Goal: Navigation & Orientation: Find specific page/section

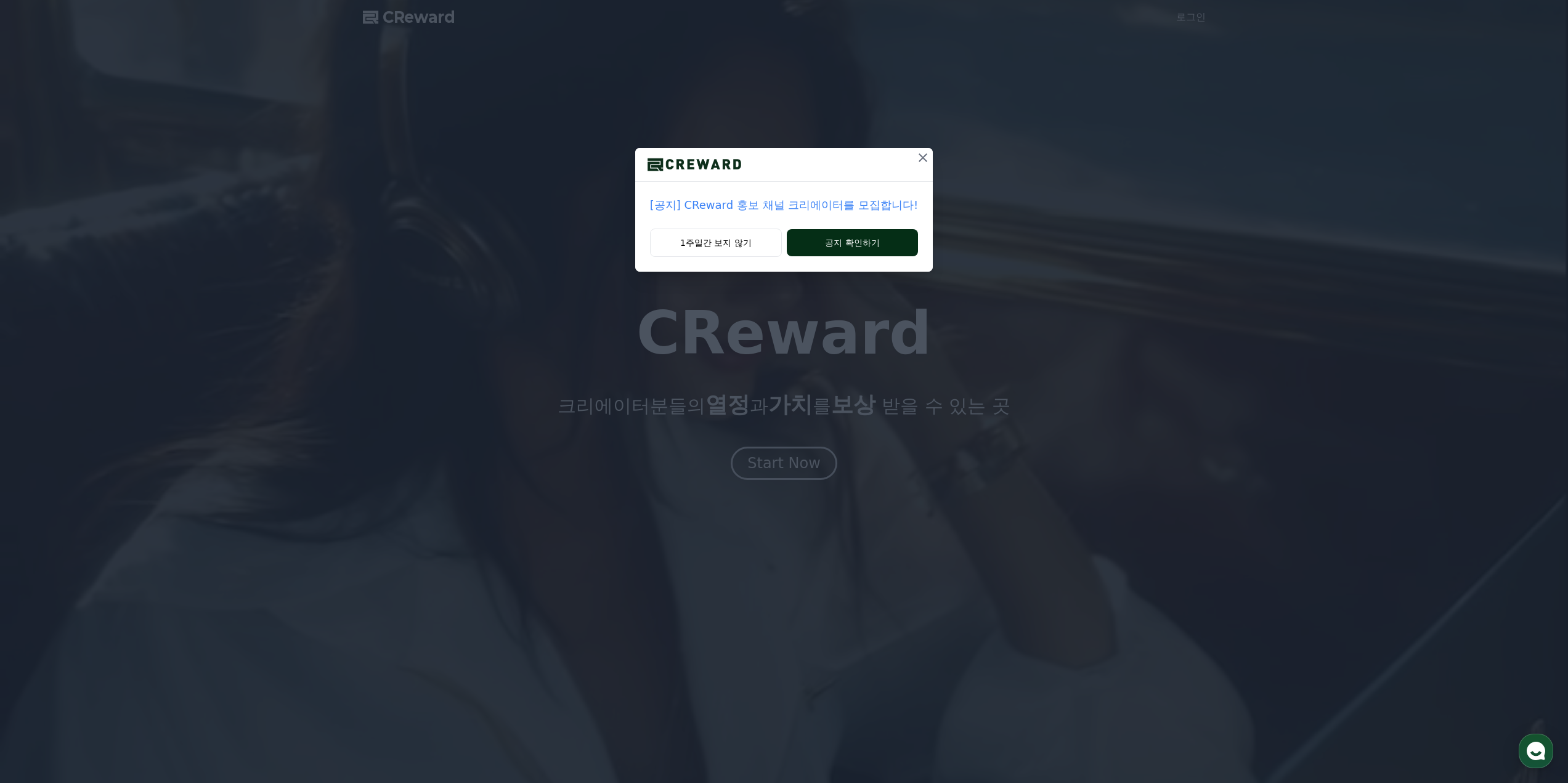
click at [828, 247] on button "공지 확인하기" at bounding box center [853, 243] width 131 height 27
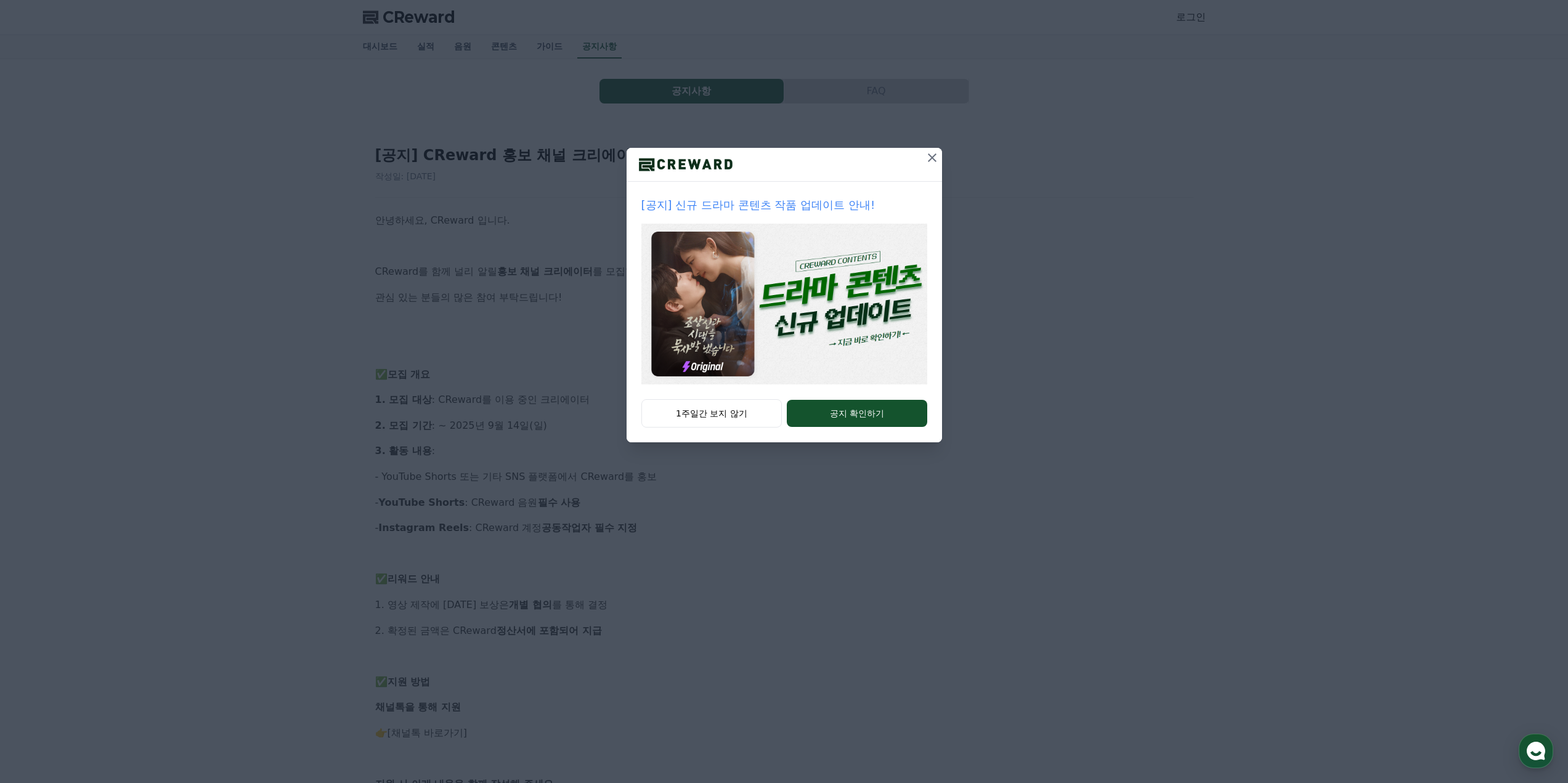
click at [927, 156] on icon at bounding box center [932, 158] width 15 height 15
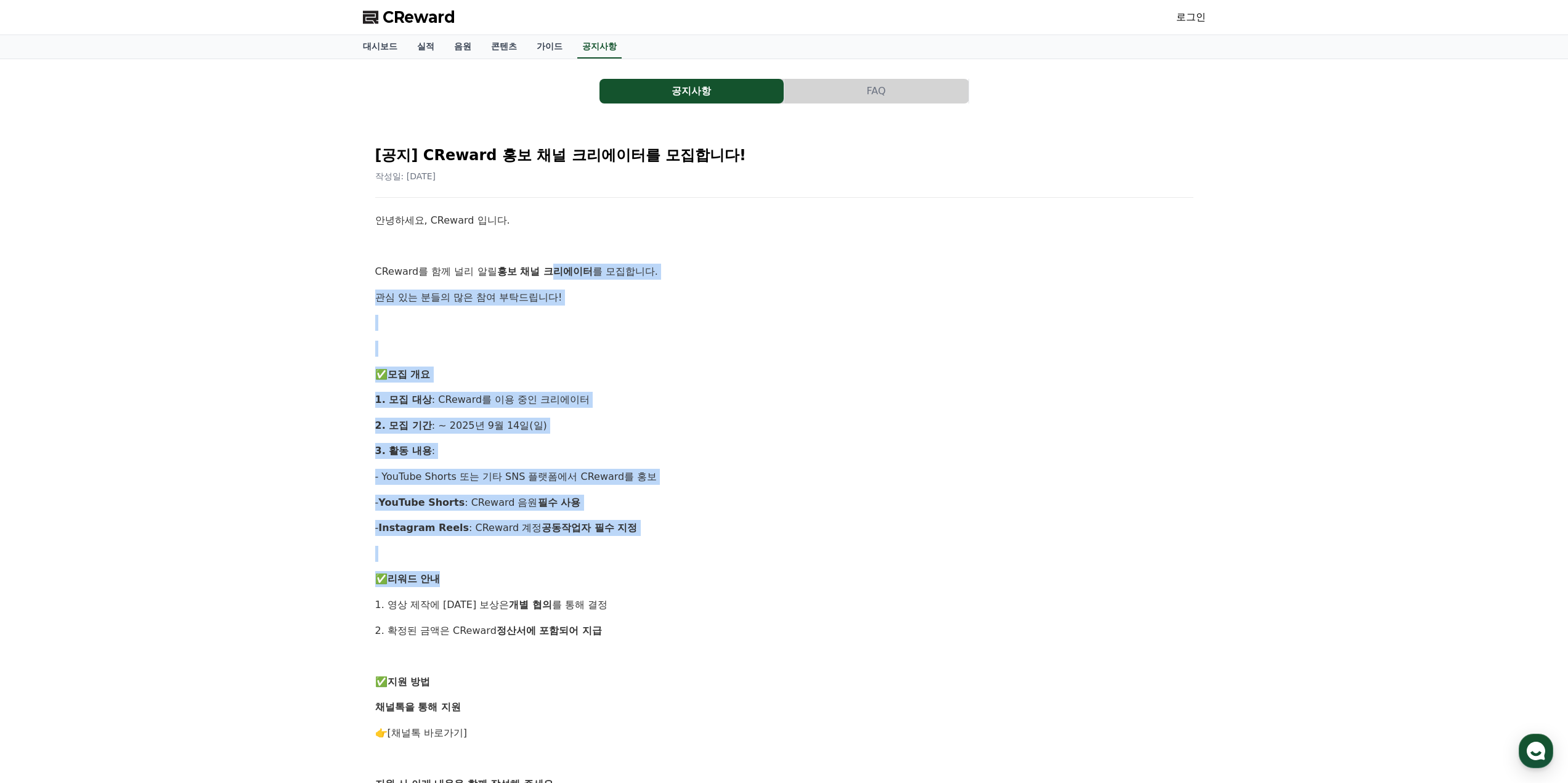
drag, startPoint x: 540, startPoint y: 270, endPoint x: 606, endPoint y: 568, distance: 305.2
click at [606, 568] on div "안녕하세요, CReward 입니다. CReward를 함께 널리 알릴 홍보 채널 크리에이터 를 모집합니다. 관심 있는 분들의 많은 참여 부탁드립…" at bounding box center [784, 643] width 818 height 861
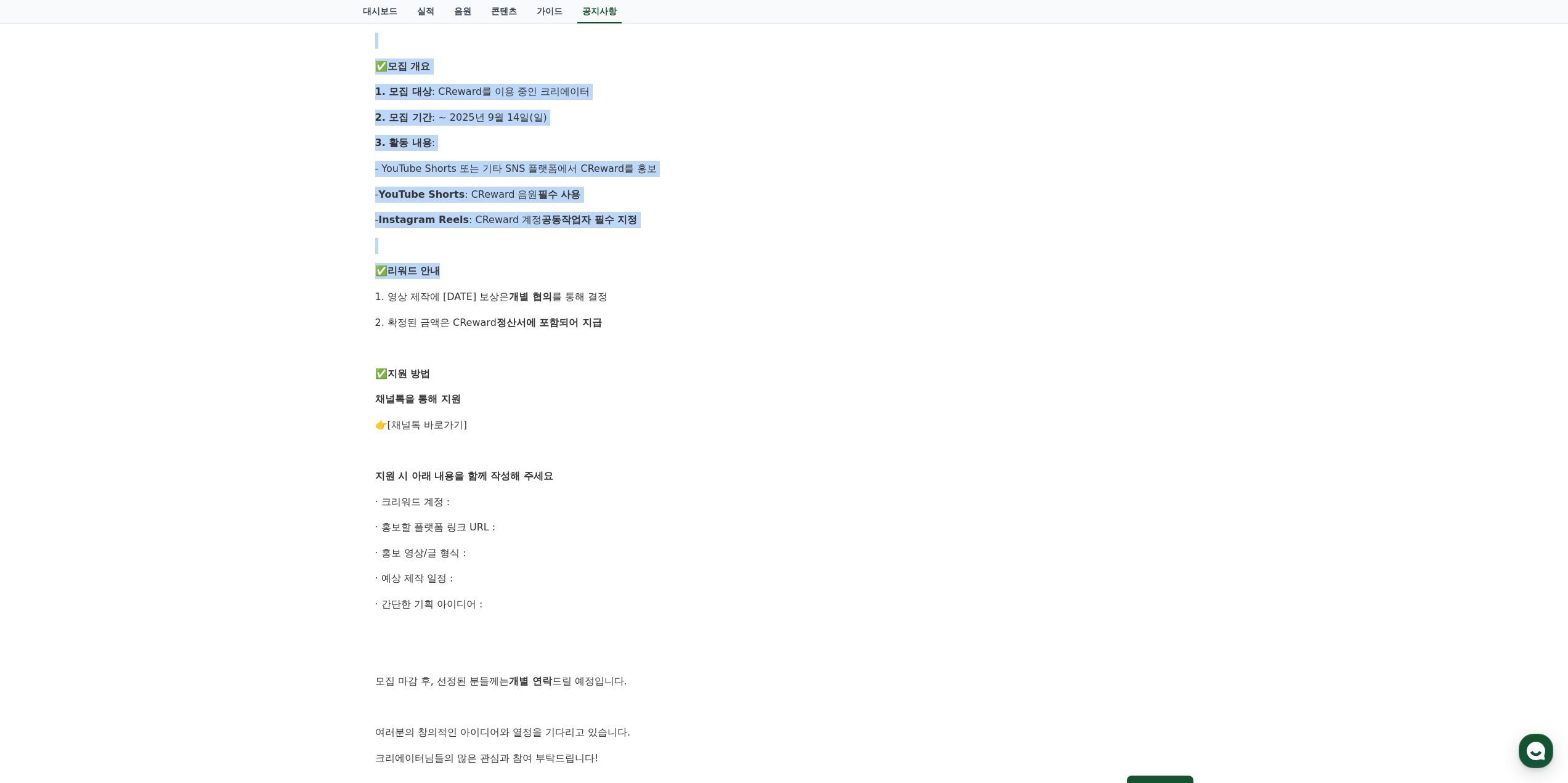
scroll to position [411, 0]
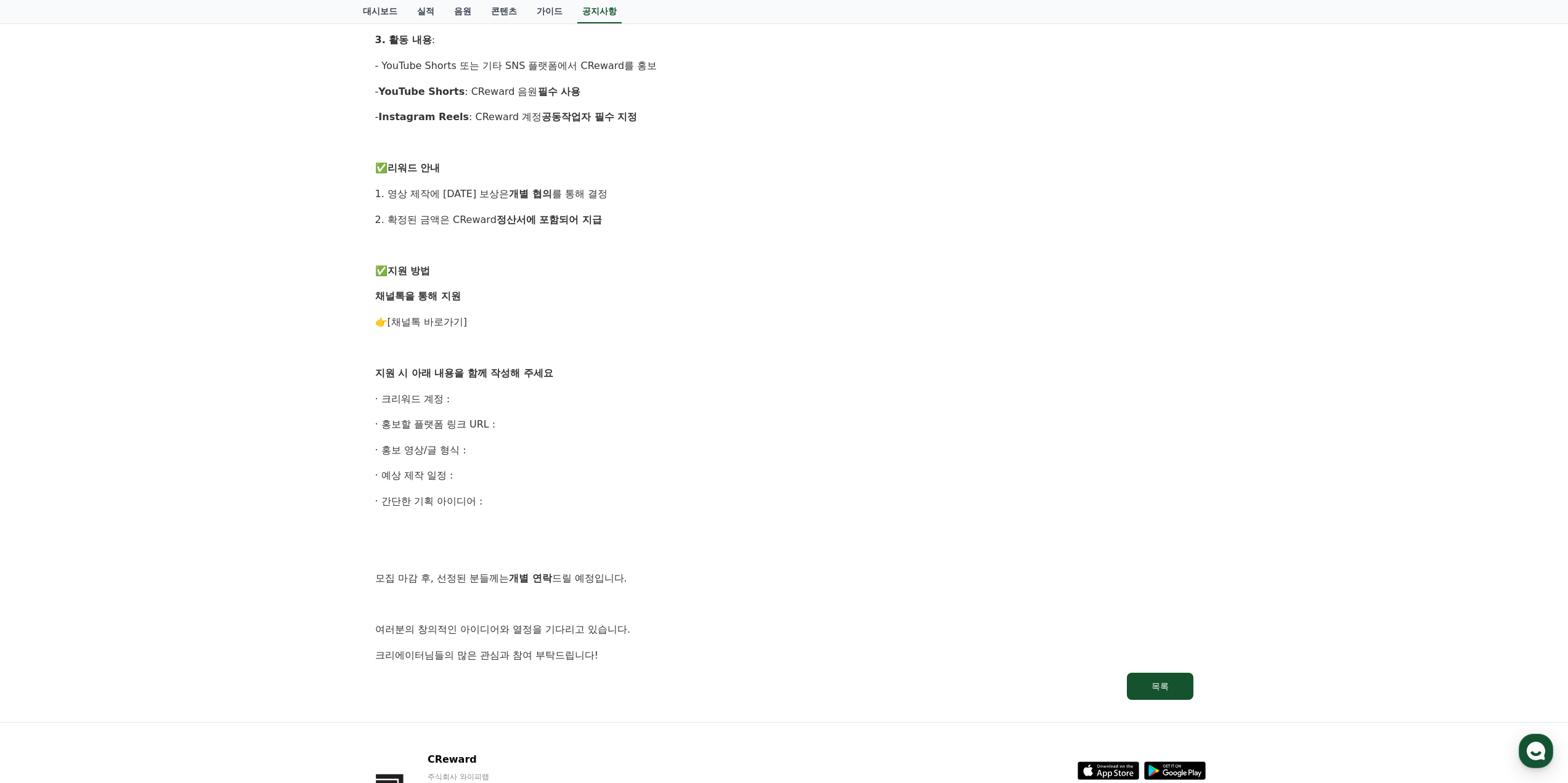
click at [628, 571] on p "모집 마감 후, 선정된 분들께는 개별 연락 드릴 예정입니다." at bounding box center [784, 578] width 818 height 16
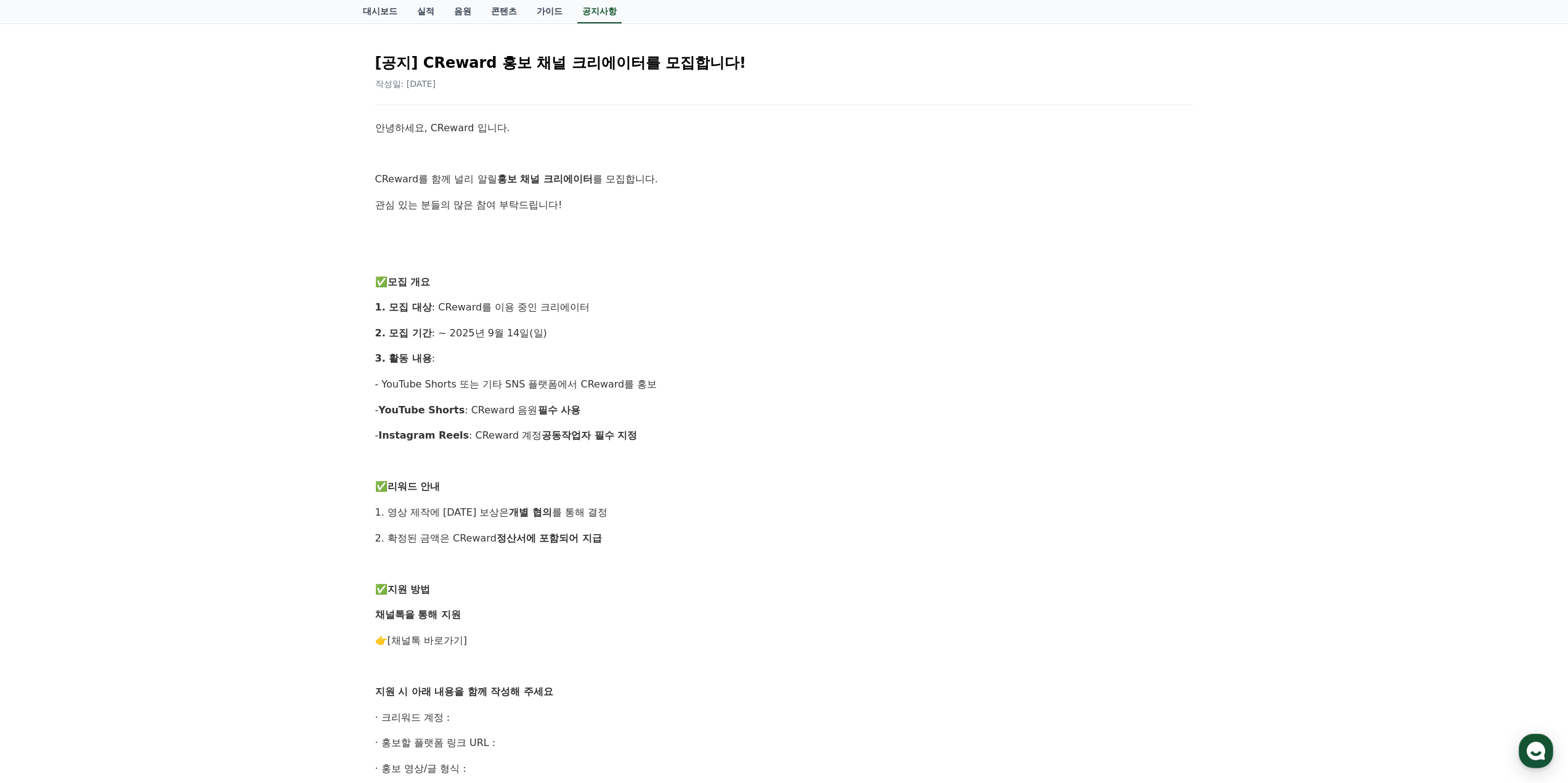
scroll to position [0, 0]
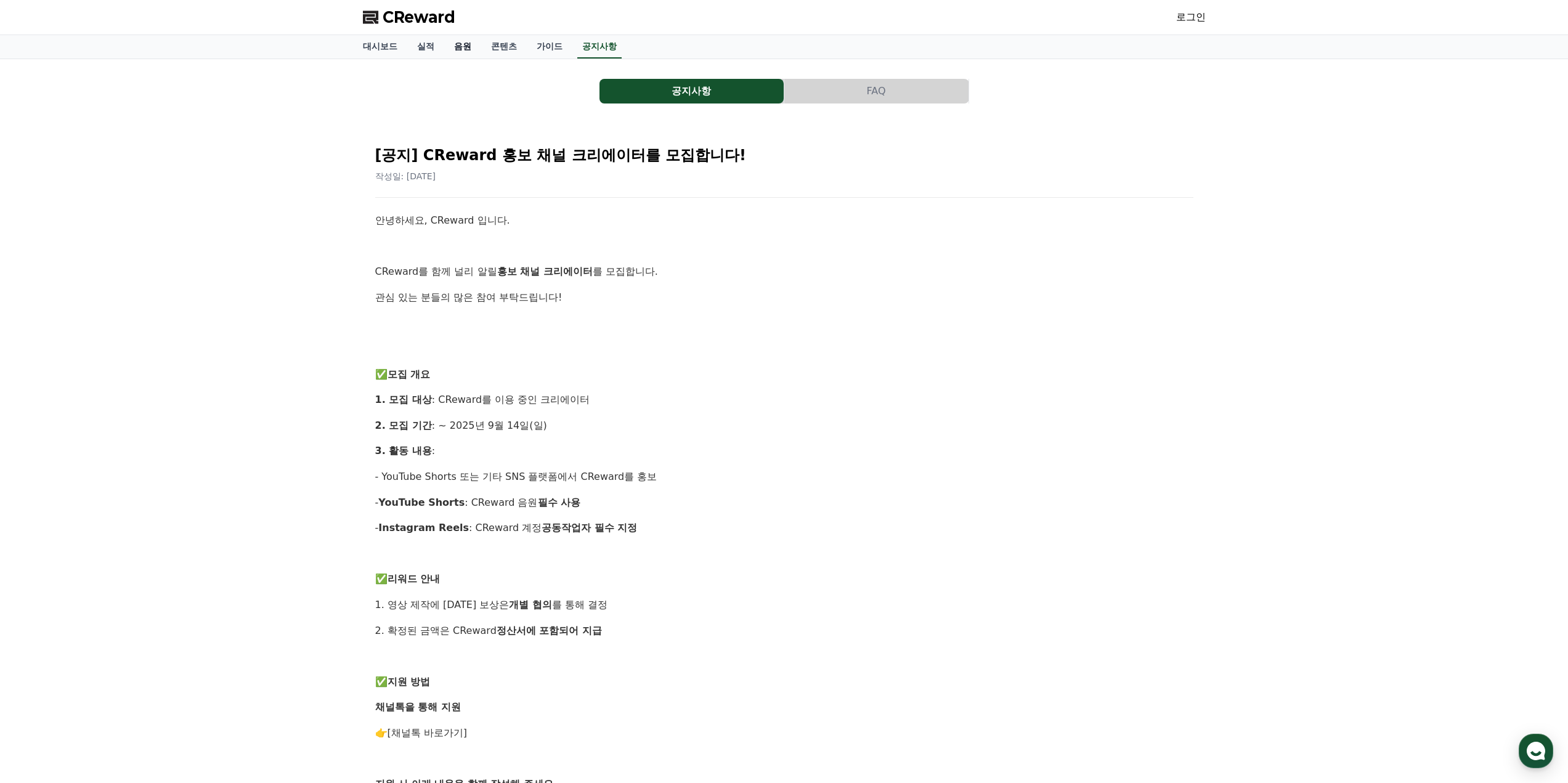
click at [468, 41] on link "음원" at bounding box center [463, 47] width 37 height 23
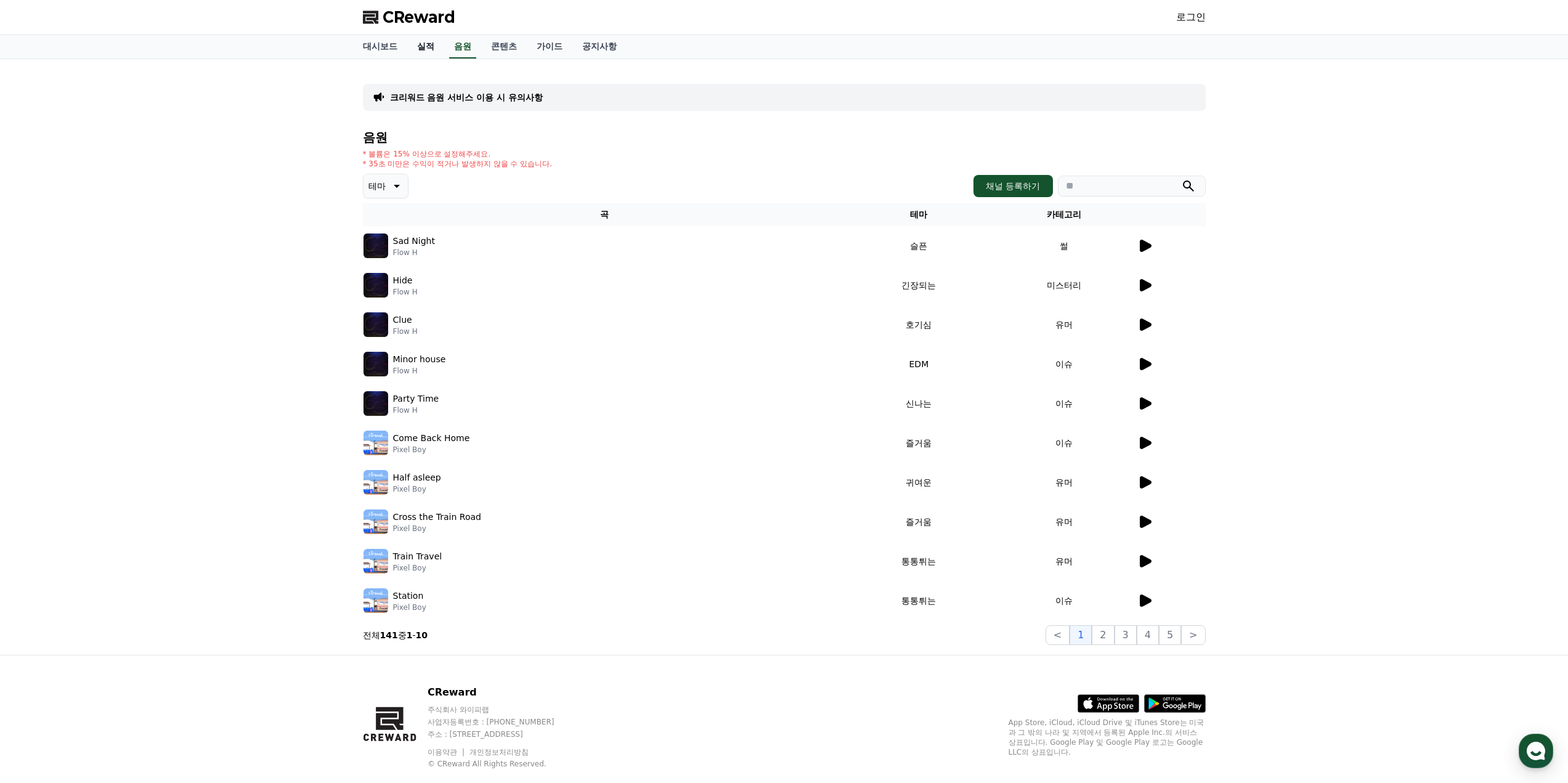
click at [436, 40] on link "실적" at bounding box center [426, 47] width 37 height 23
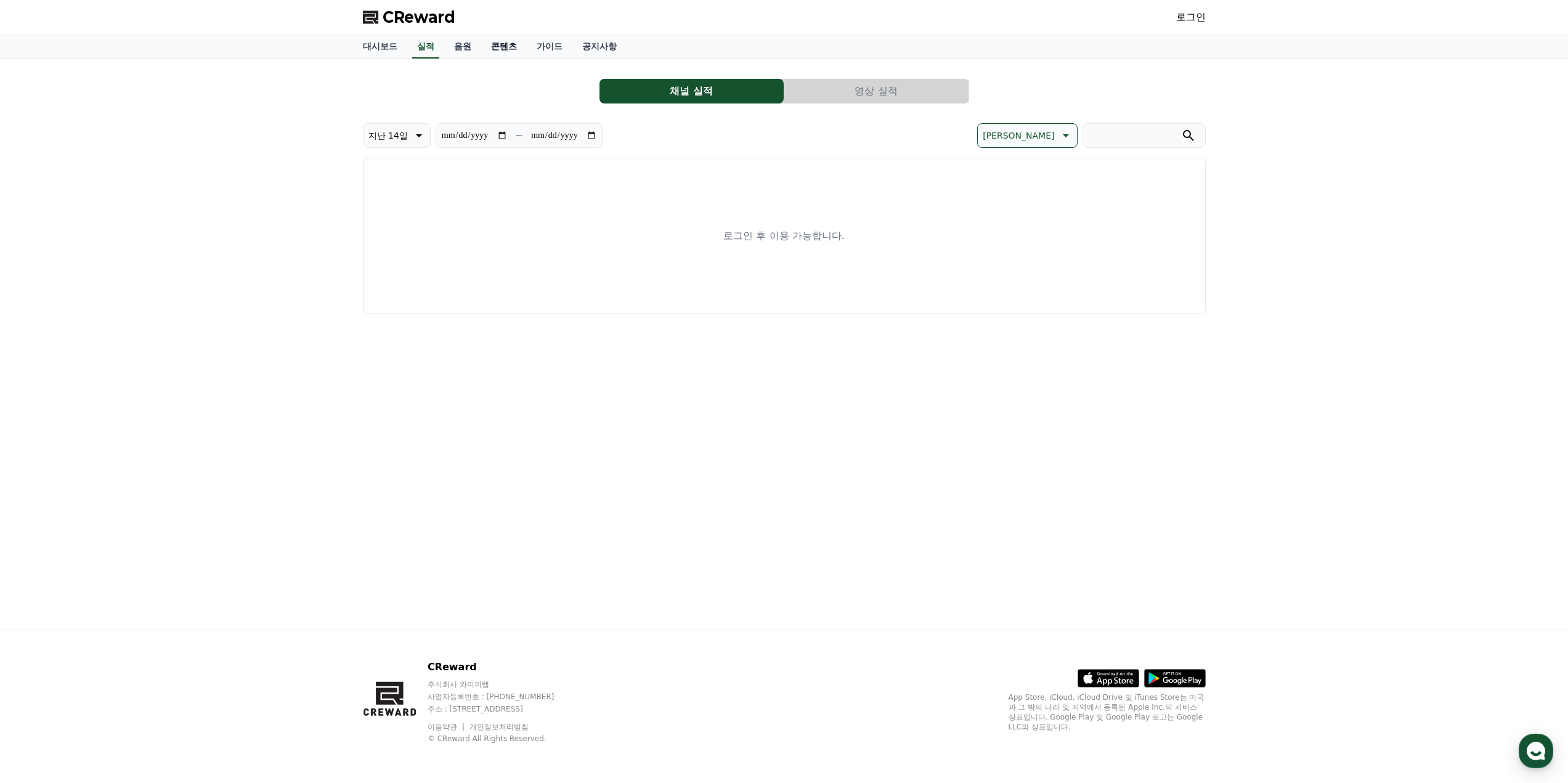
click at [505, 52] on link "콘텐츠" at bounding box center [504, 47] width 46 height 23
click at [544, 47] on link "가이드" at bounding box center [549, 47] width 46 height 23
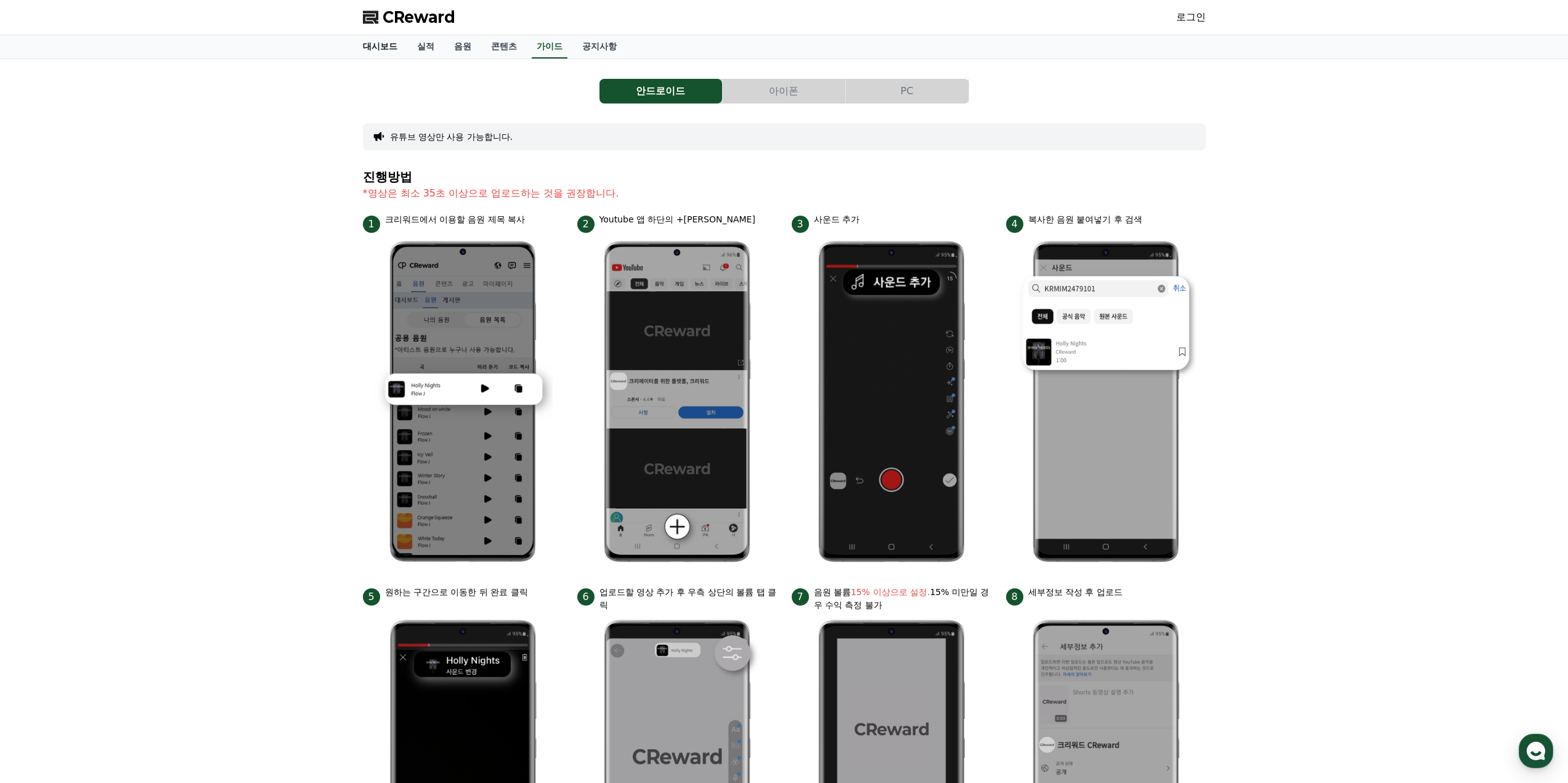
click at [387, 55] on link "대시보드" at bounding box center [380, 47] width 54 height 23
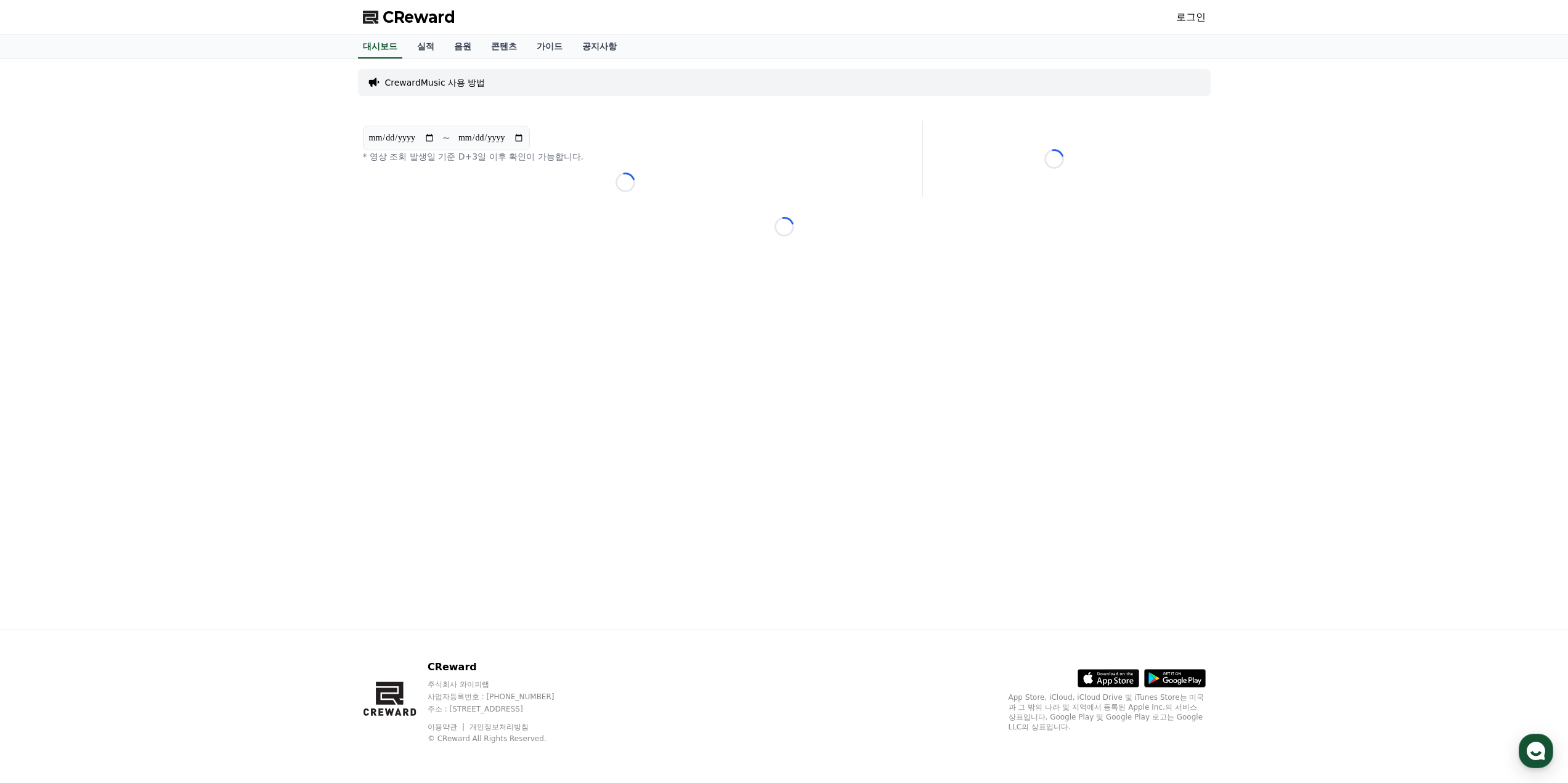
click at [439, 78] on p "CrewardMusic 사용 방법" at bounding box center [435, 82] width 101 height 13
click at [433, 42] on link "실적" at bounding box center [426, 47] width 37 height 23
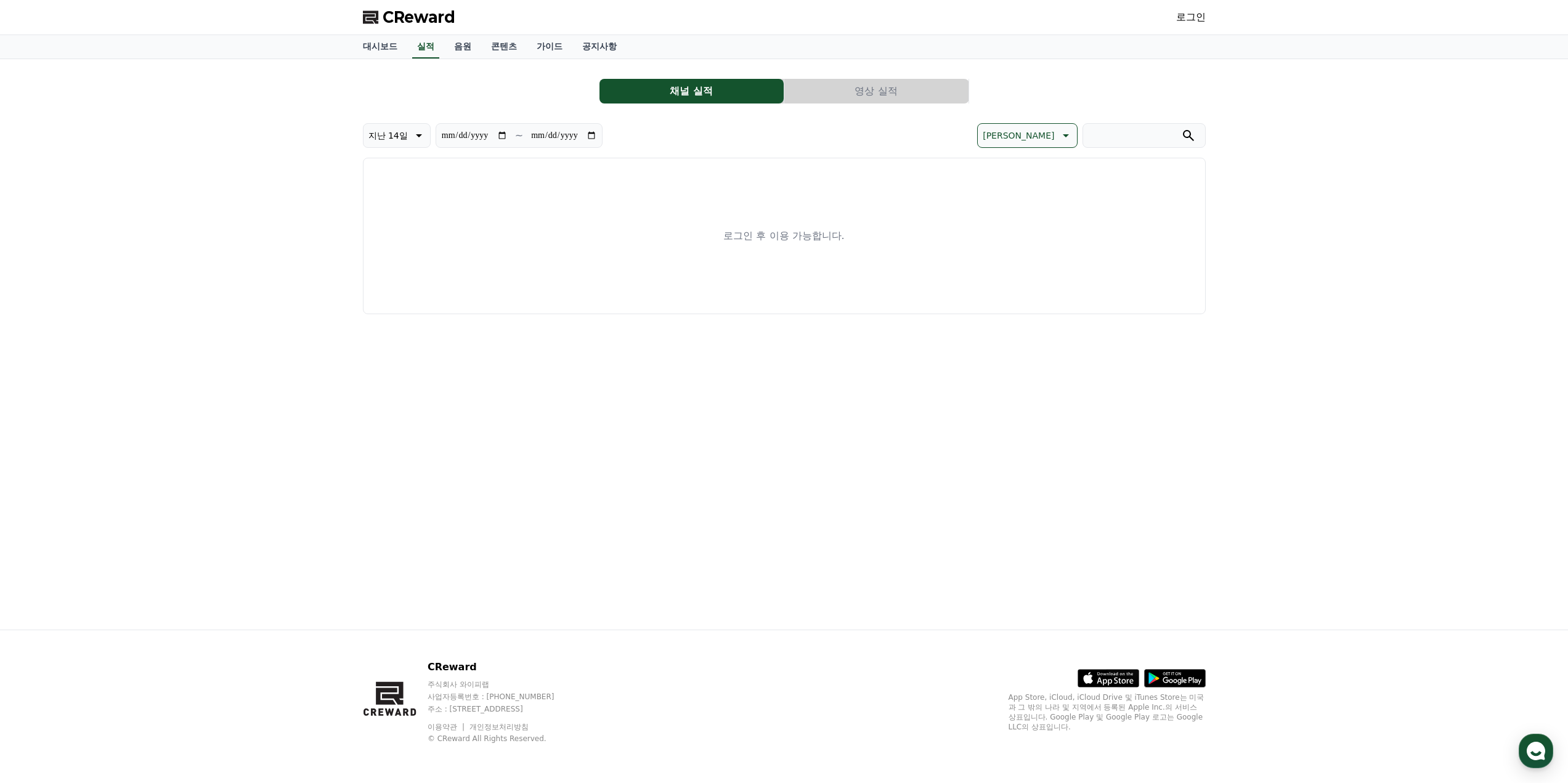
click at [840, 92] on button "영상 실적" at bounding box center [876, 91] width 184 height 24
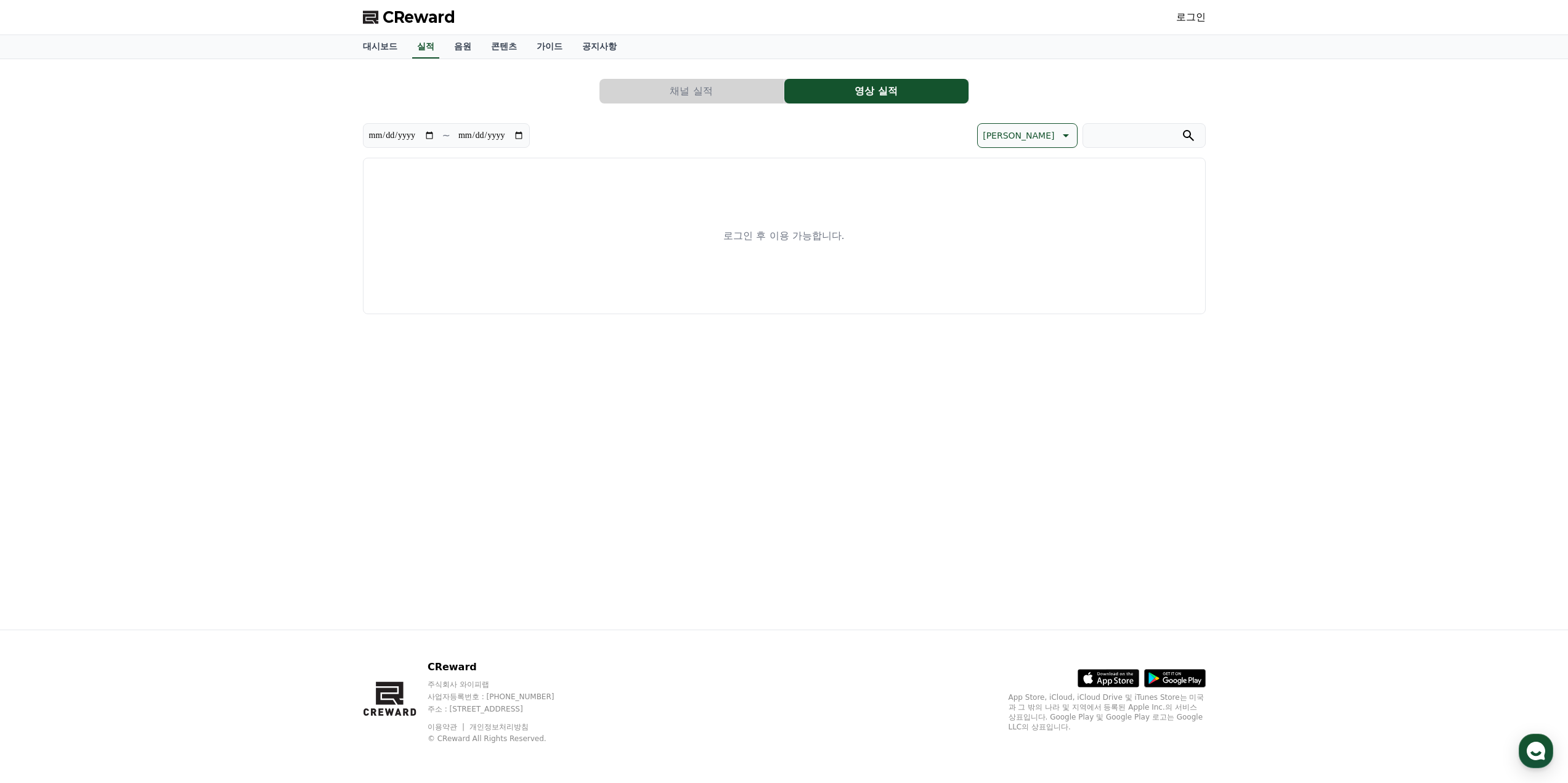
click at [768, 88] on button "채널 실적" at bounding box center [691, 91] width 184 height 24
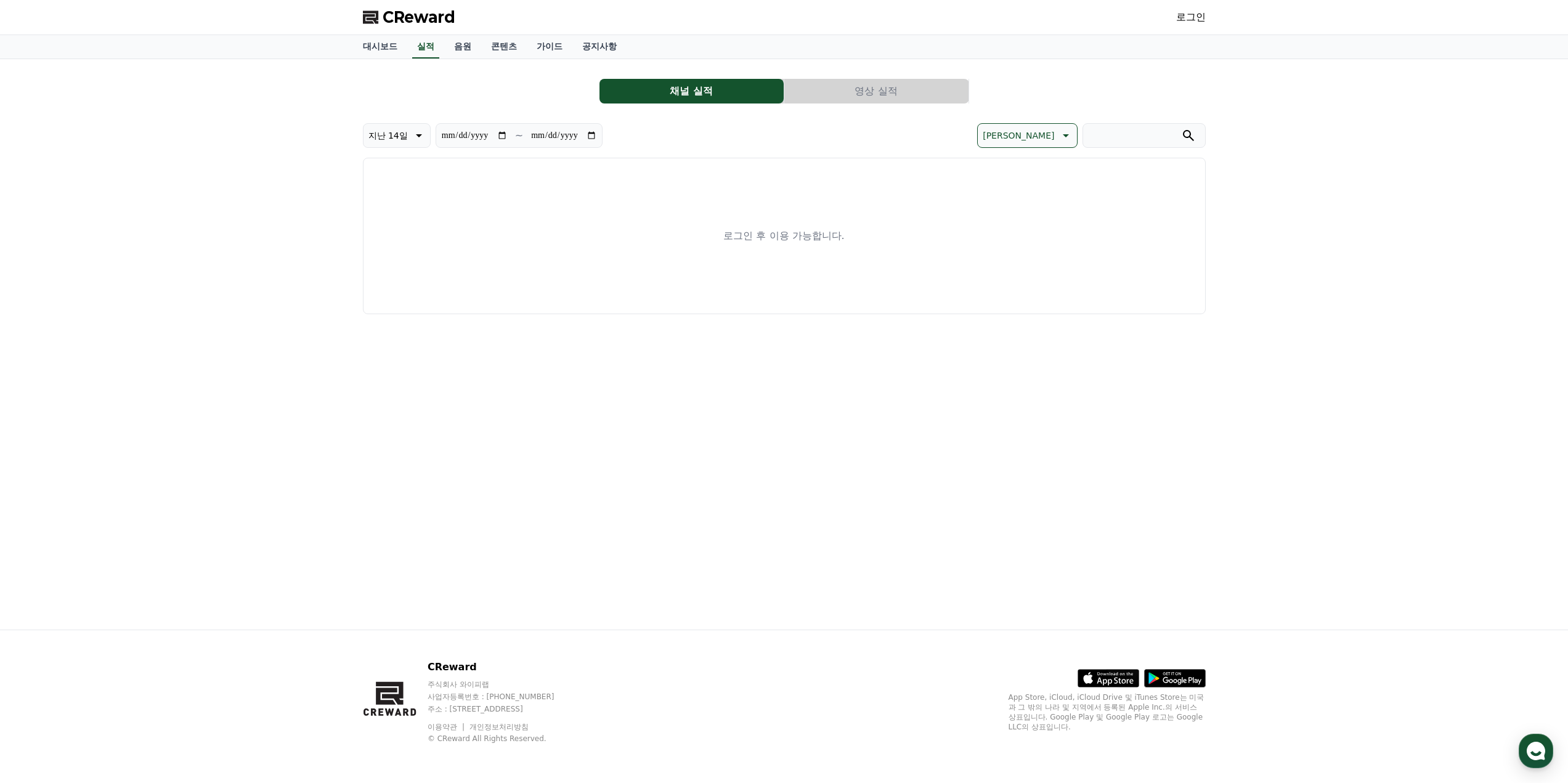
click at [398, 31] on div "CReward 로그인" at bounding box center [784, 17] width 862 height 34
click at [388, 45] on link "대시보드" at bounding box center [380, 47] width 54 height 23
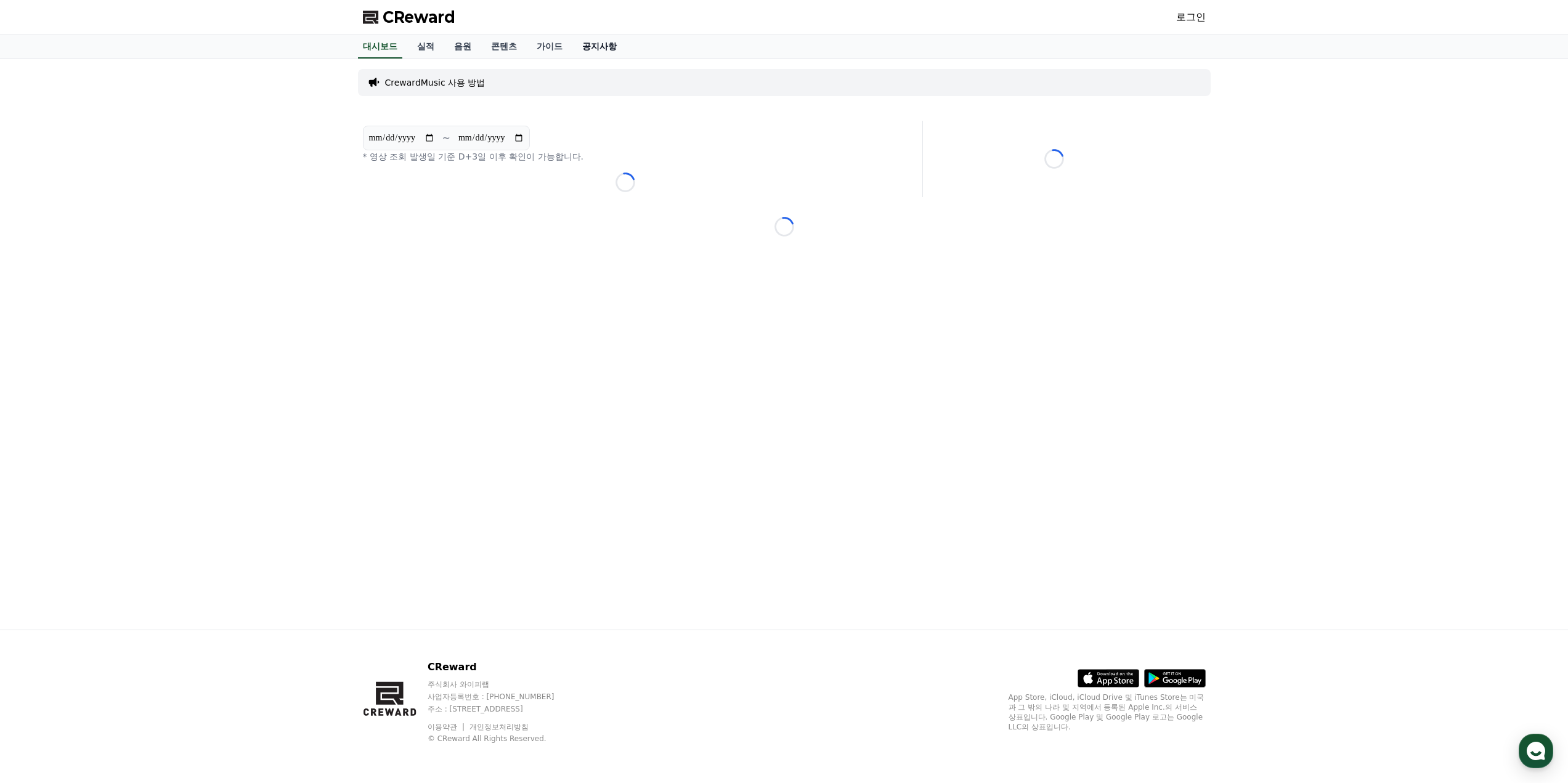
click at [573, 46] on link "공지사항" at bounding box center [599, 47] width 54 height 23
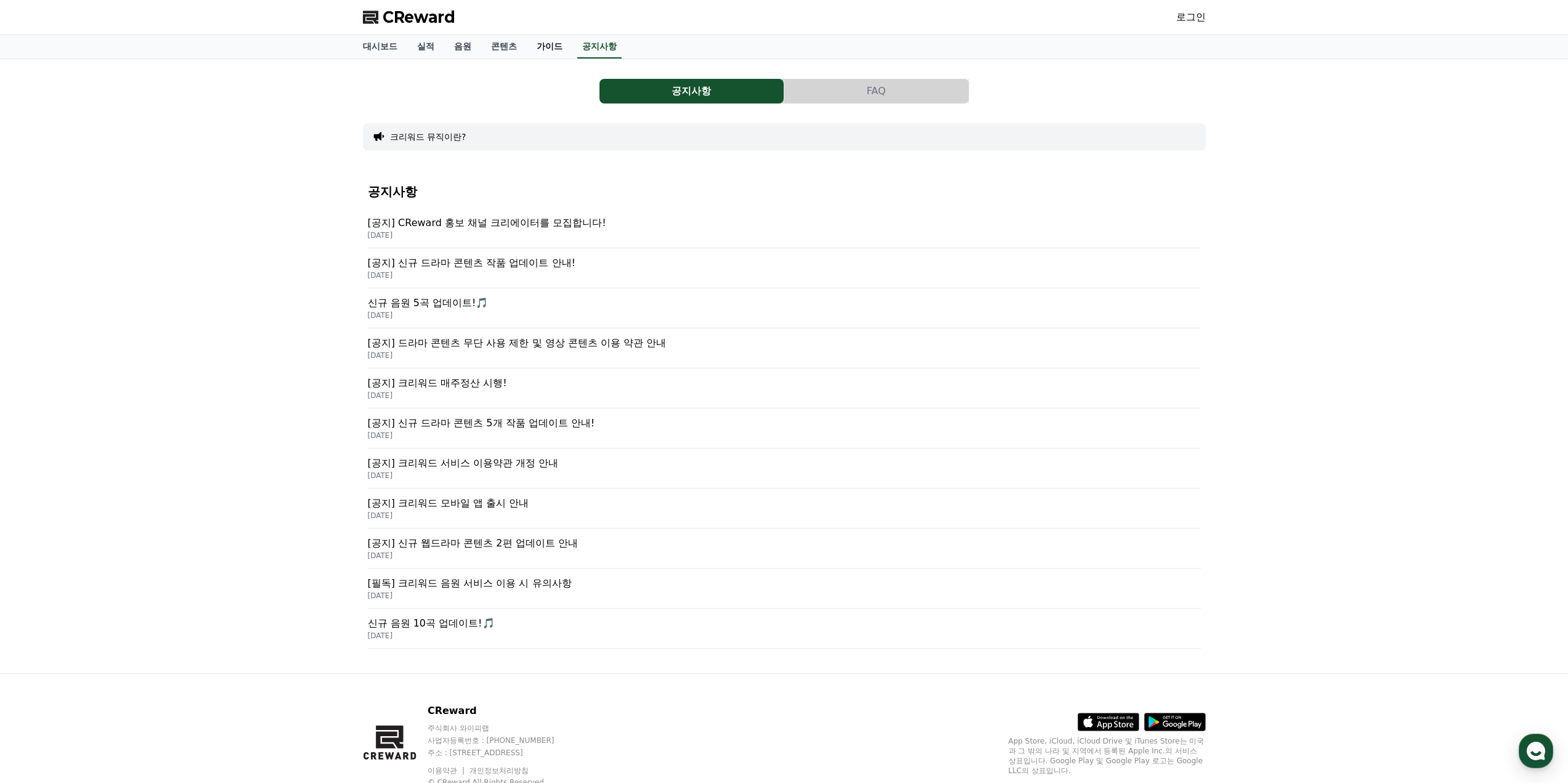
click at [557, 46] on link "가이드" at bounding box center [549, 47] width 46 height 23
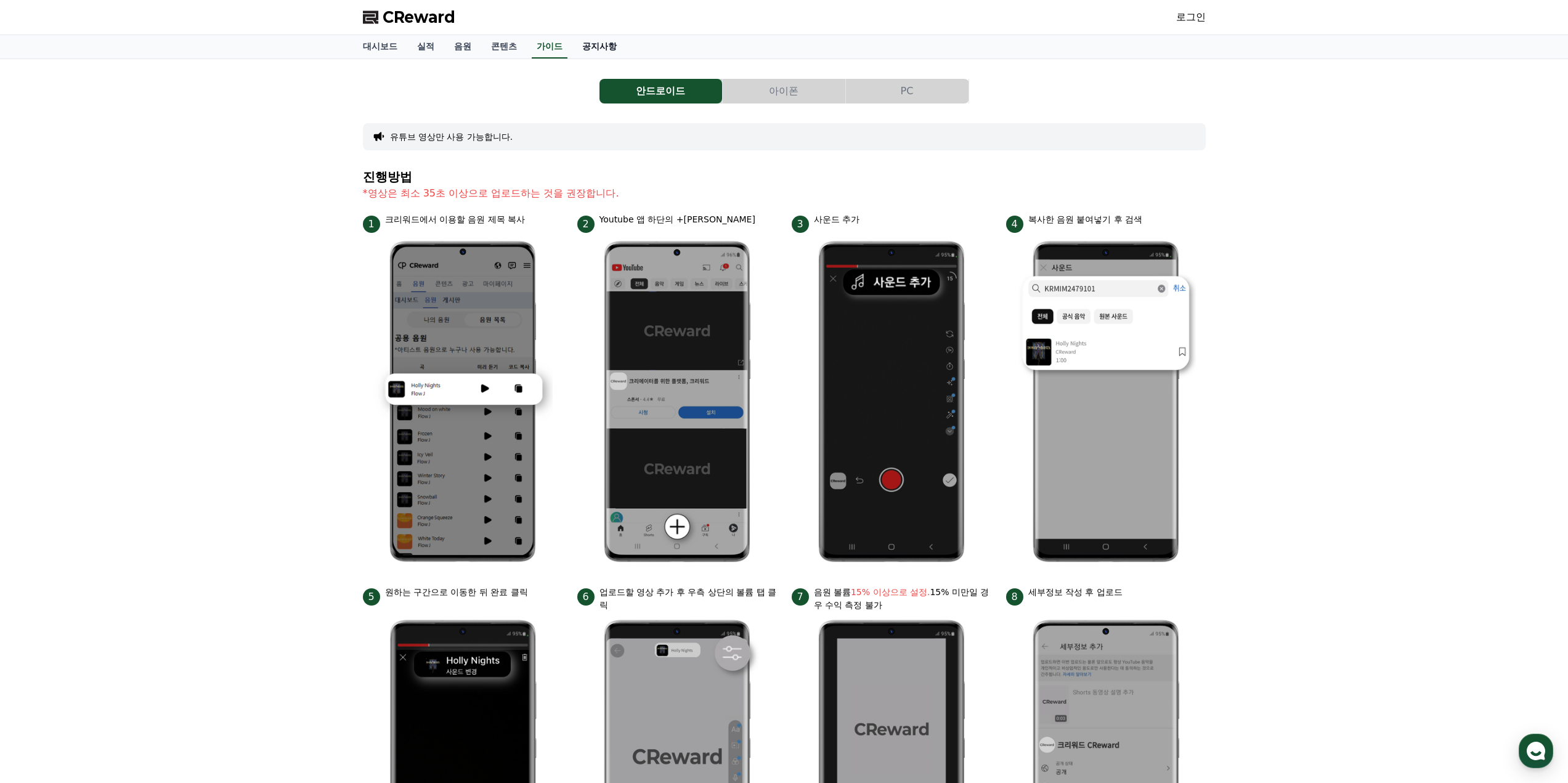
click at [593, 46] on link "공지사항" at bounding box center [599, 47] width 54 height 23
